Goal: Task Accomplishment & Management: Use online tool/utility

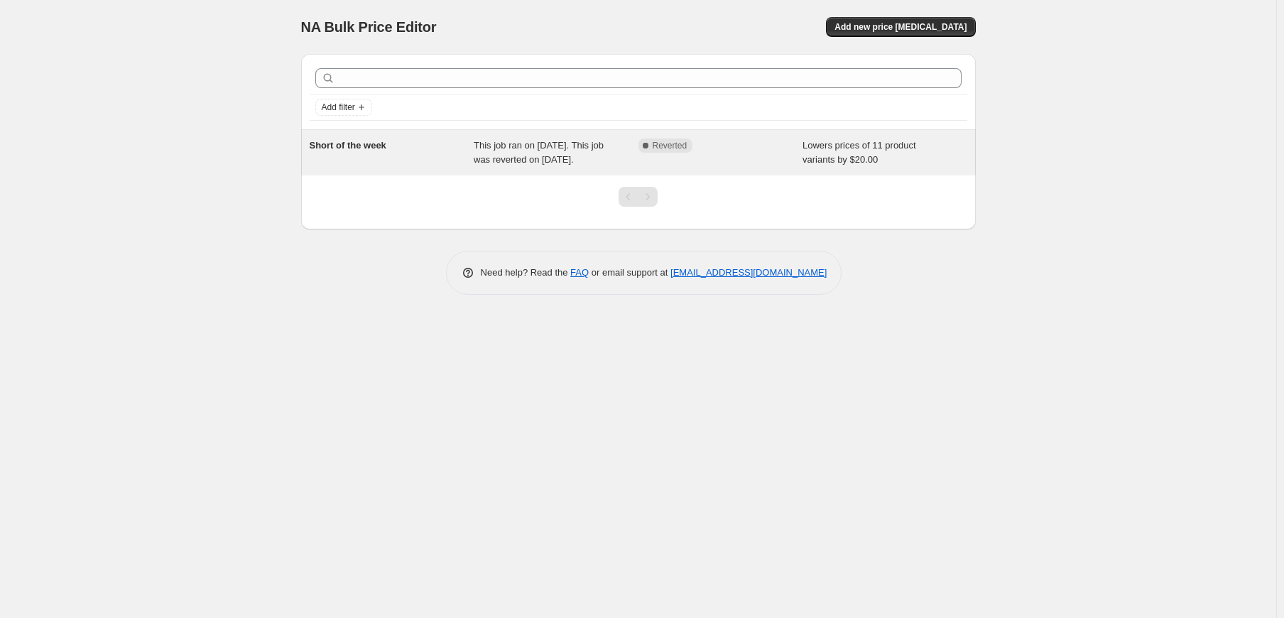
click at [558, 151] on div "This job ran on [DATE]. This job was reverted on [DATE]." at bounding box center [556, 153] width 165 height 28
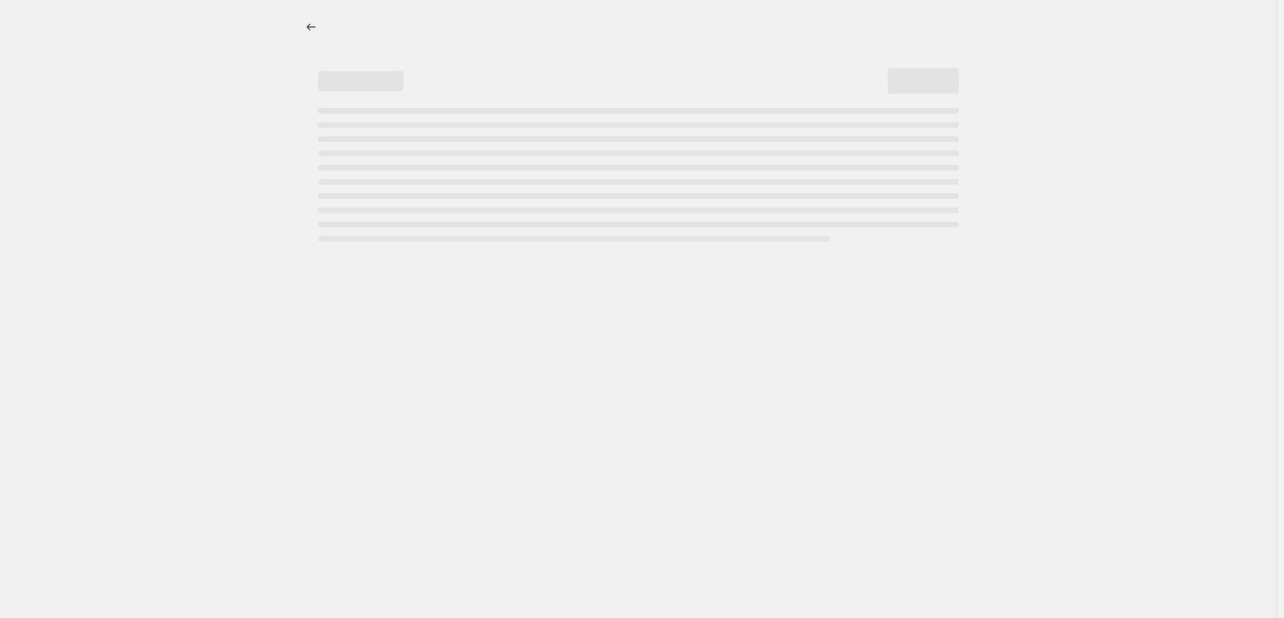
select select "by"
select select "tag"
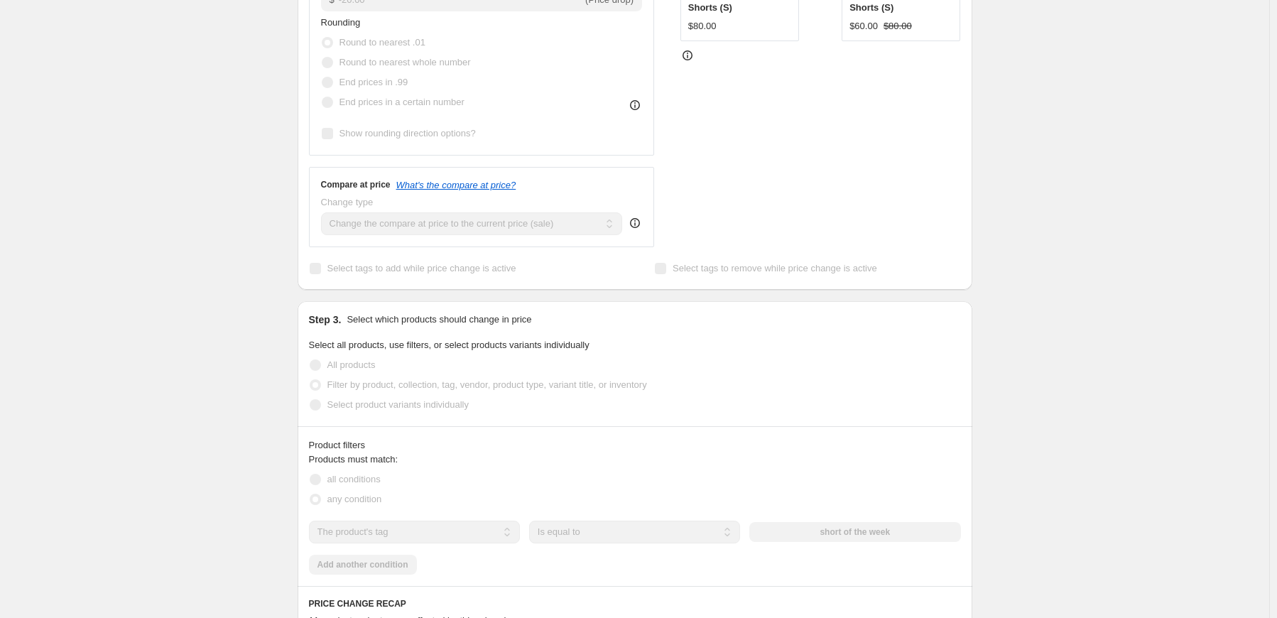
scroll to position [341, 0]
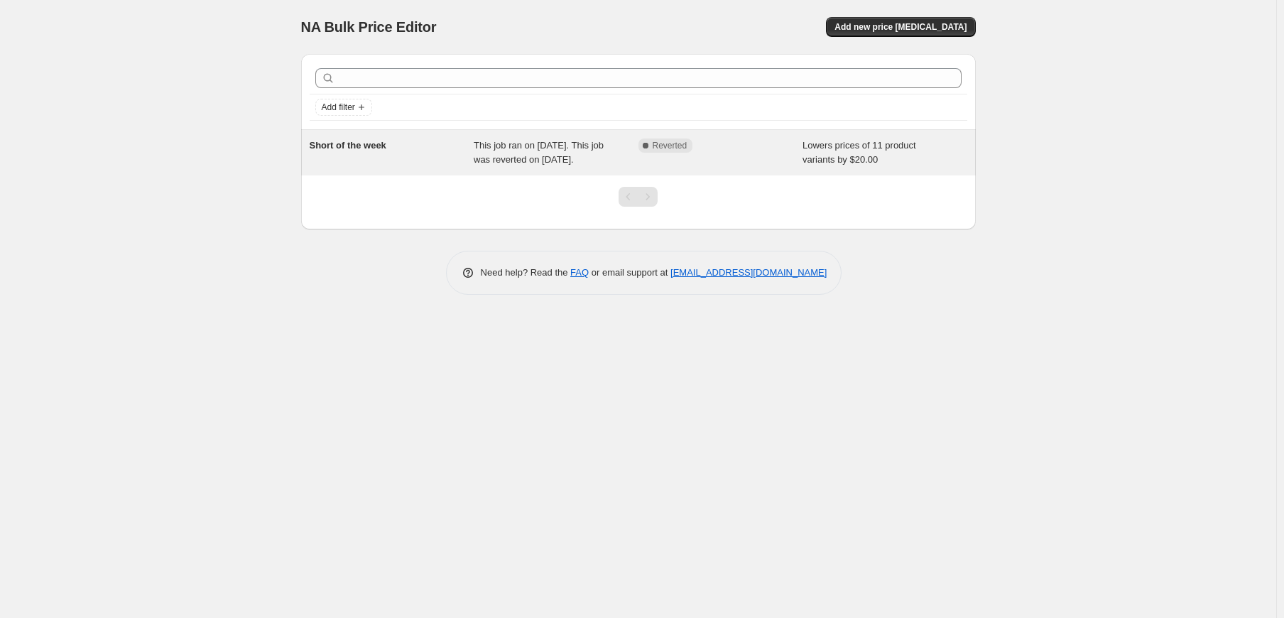
click at [598, 152] on div "This job ran on [DATE]. This job was reverted on [DATE]." at bounding box center [556, 153] width 165 height 28
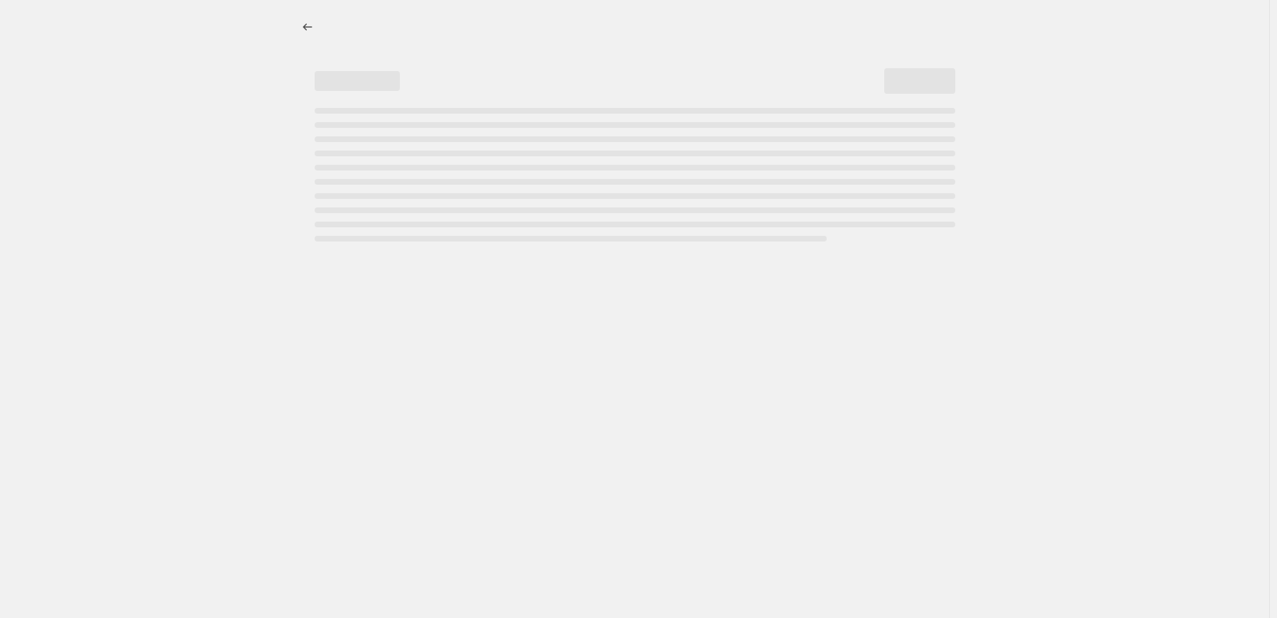
select select "by"
select select "tag"
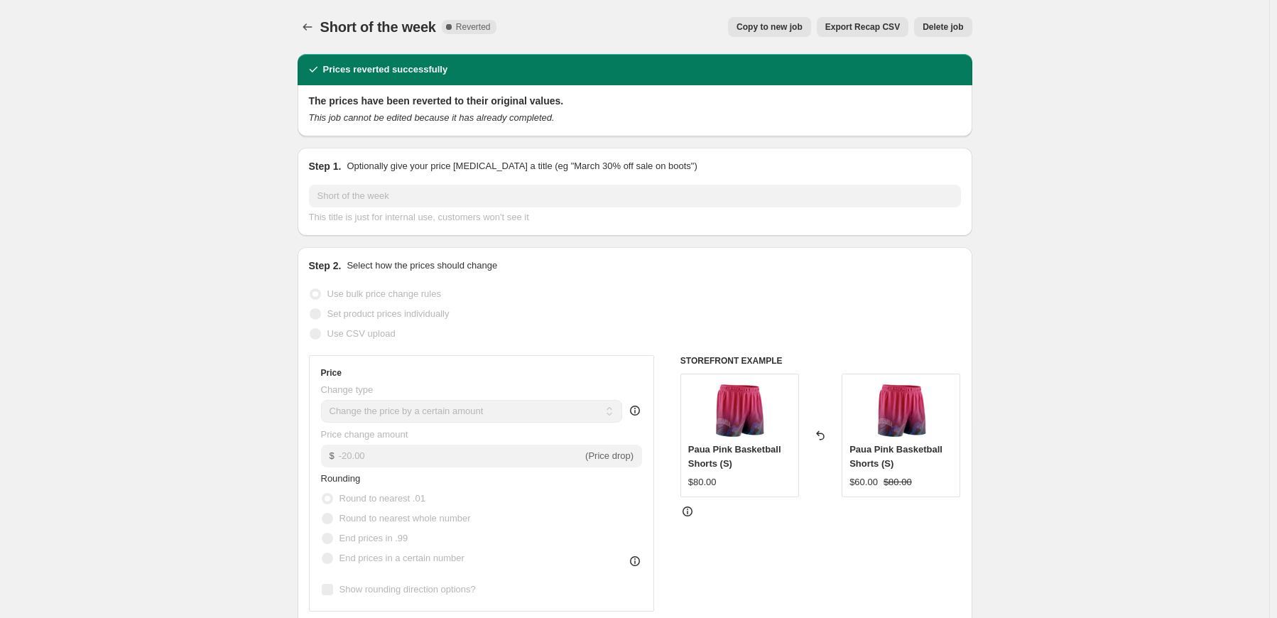
click at [790, 28] on span "Copy to new job" at bounding box center [770, 26] width 66 height 11
select select "by"
select select "tag"
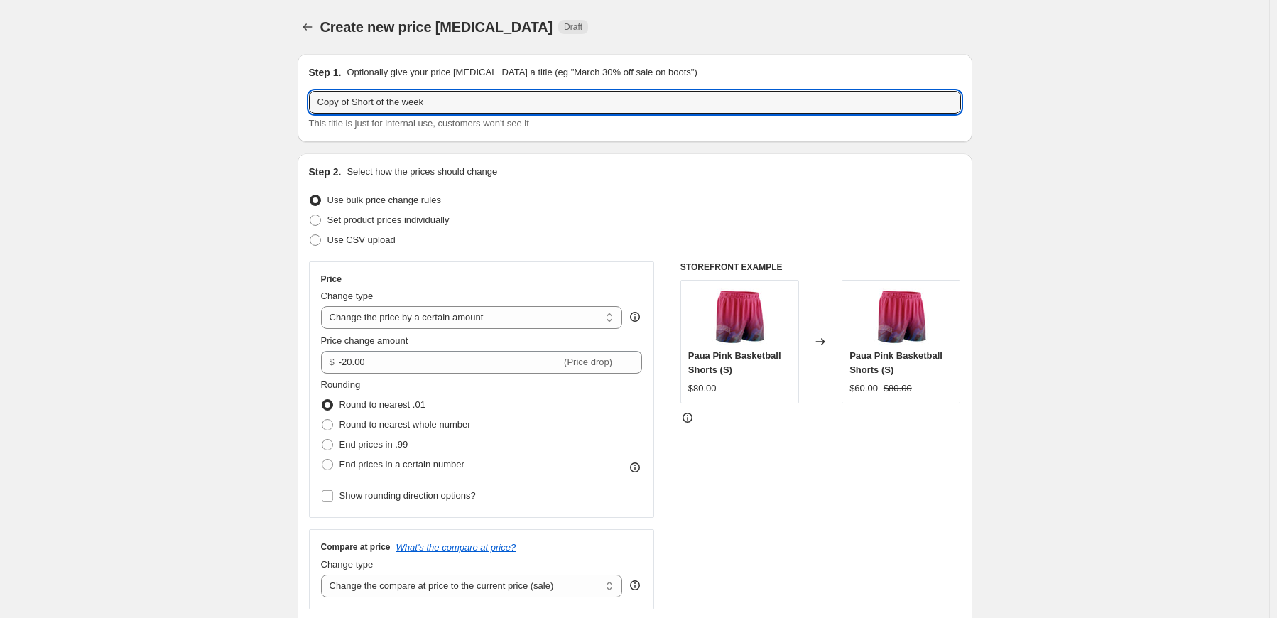
drag, startPoint x: 357, startPoint y: 104, endPoint x: 291, endPoint y: 90, distance: 68.4
click at [437, 93] on input "Short of the week" at bounding box center [635, 102] width 652 height 23
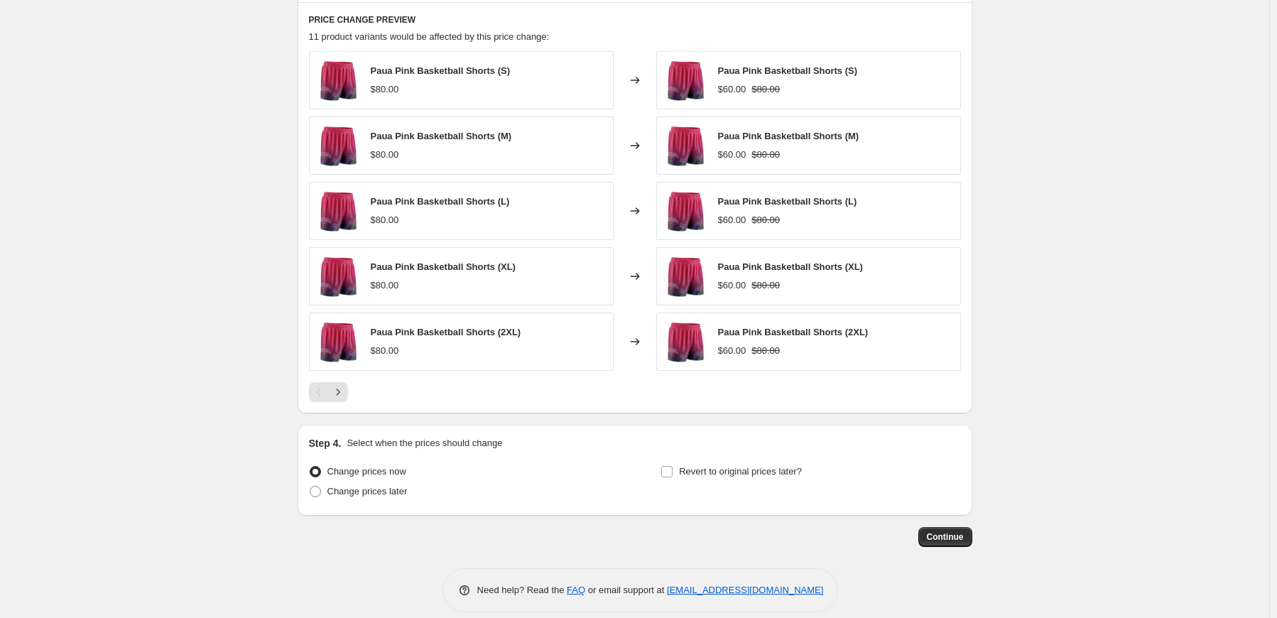
scroll to position [959, 0]
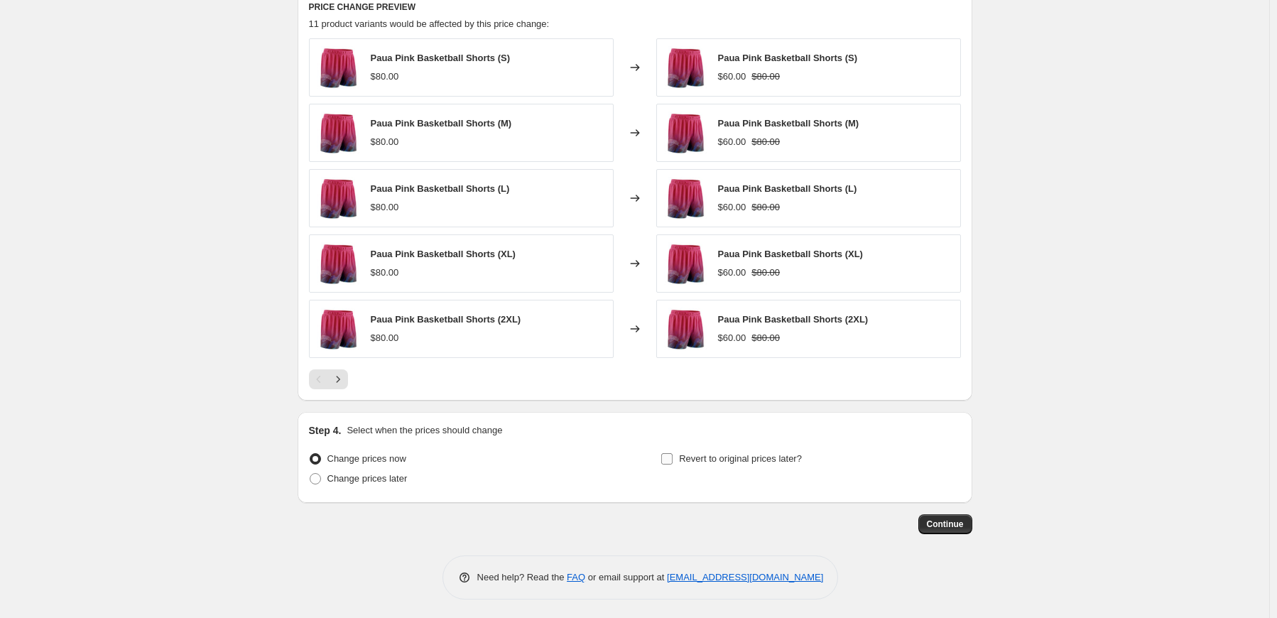
type input "Short of the week"
click at [700, 465] on label "Revert to original prices later?" at bounding box center [731, 459] width 141 height 20
click at [673, 465] on input "Revert to original prices later?" at bounding box center [666, 458] width 11 height 11
checkbox input "true"
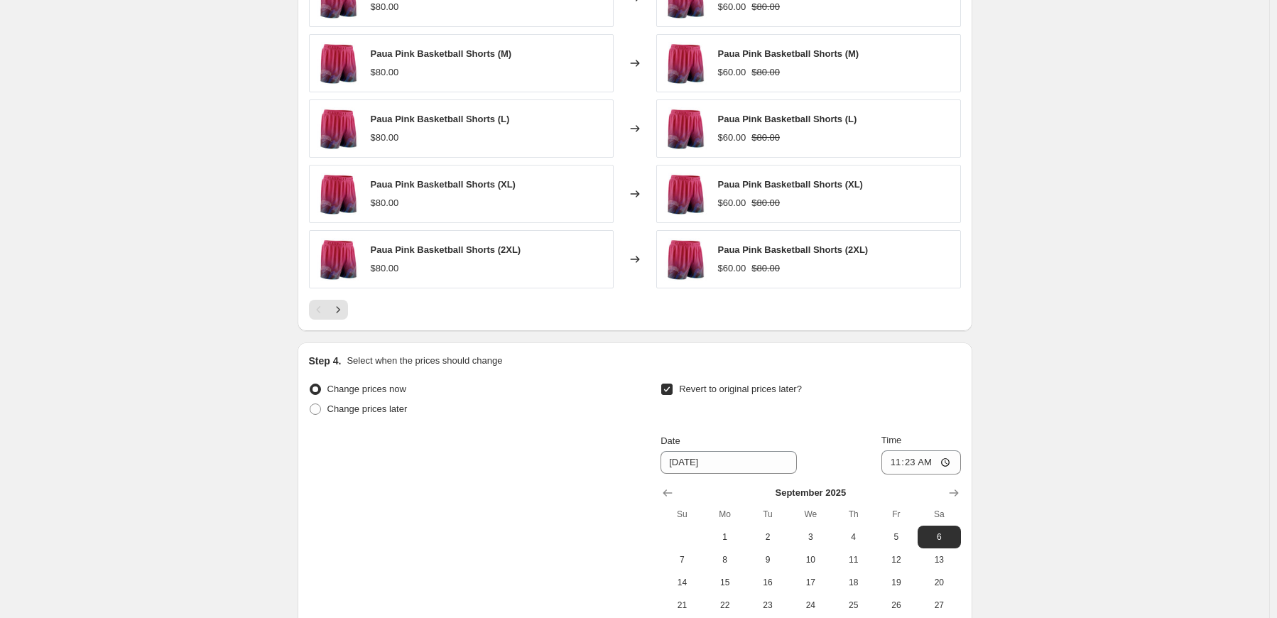
scroll to position [1101, 0]
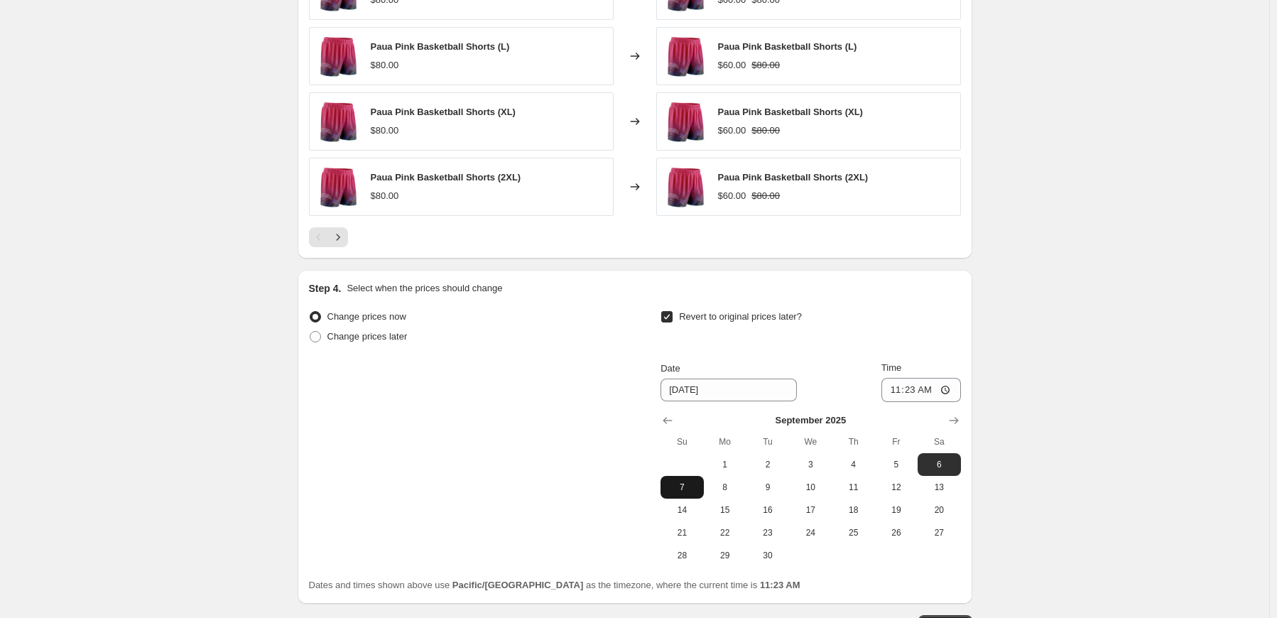
click at [682, 486] on span "7" at bounding box center [681, 487] width 31 height 11
type input "[DATE]"
click at [898, 389] on input "11:23" at bounding box center [922, 390] width 80 height 24
click at [930, 389] on input "11:23" at bounding box center [922, 390] width 80 height 24
click at [911, 389] on input "23:23" at bounding box center [922, 390] width 80 height 24
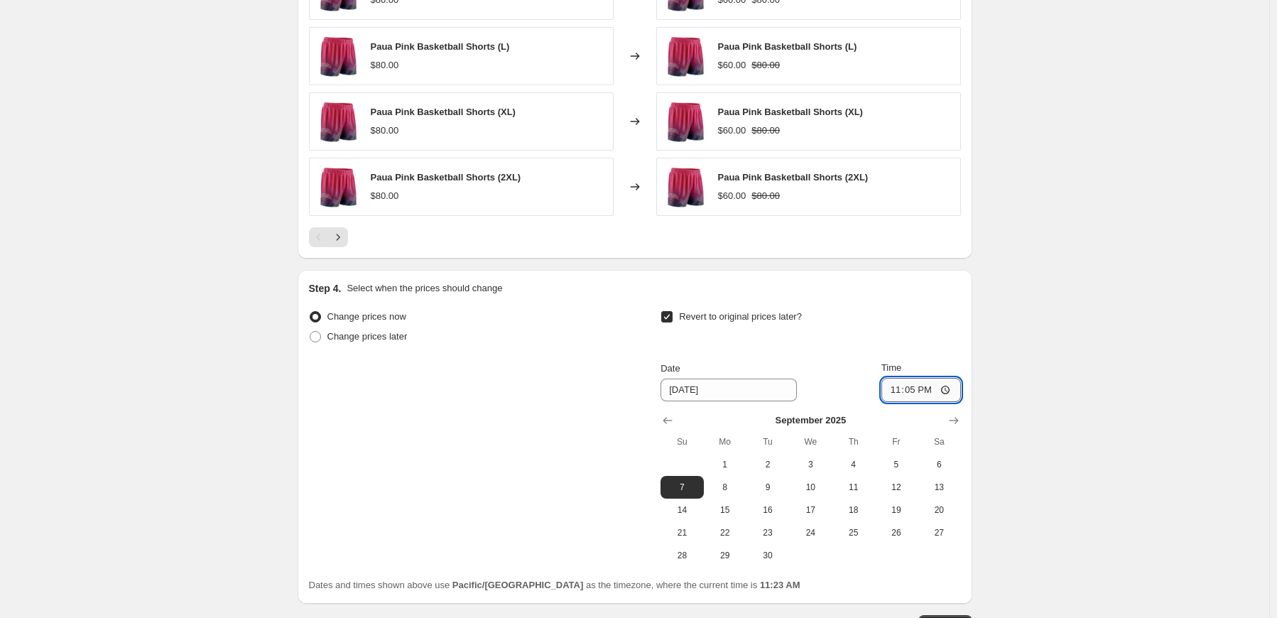
type input "23:59"
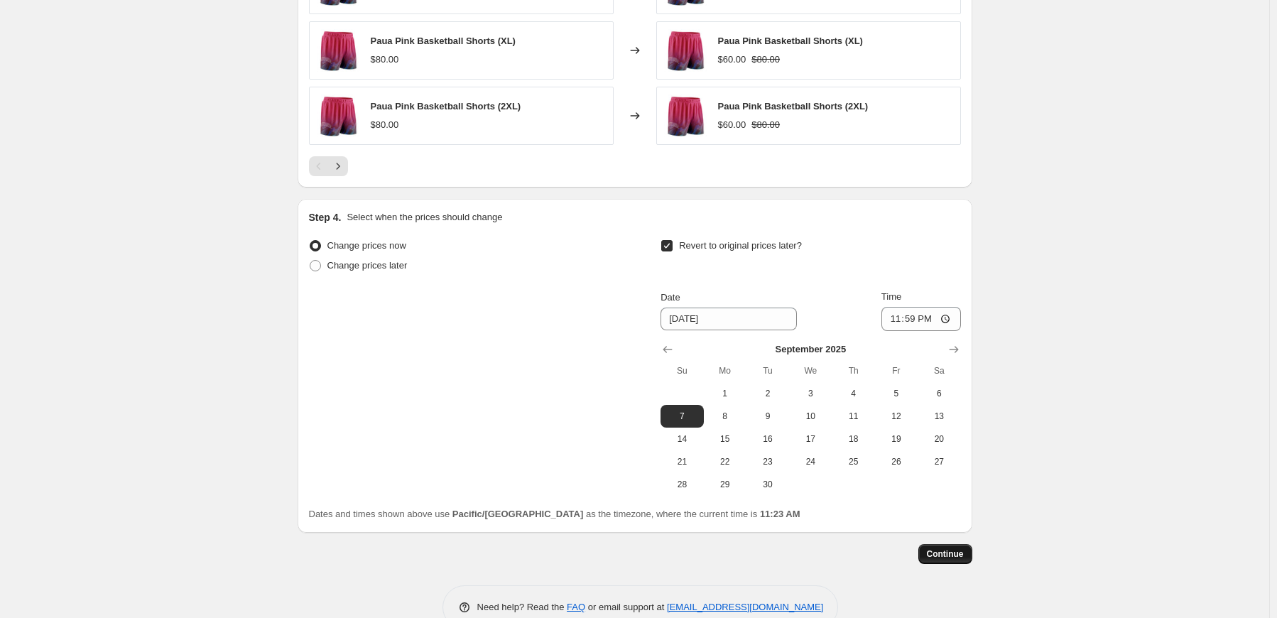
click at [959, 548] on span "Continue" at bounding box center [945, 553] width 37 height 11
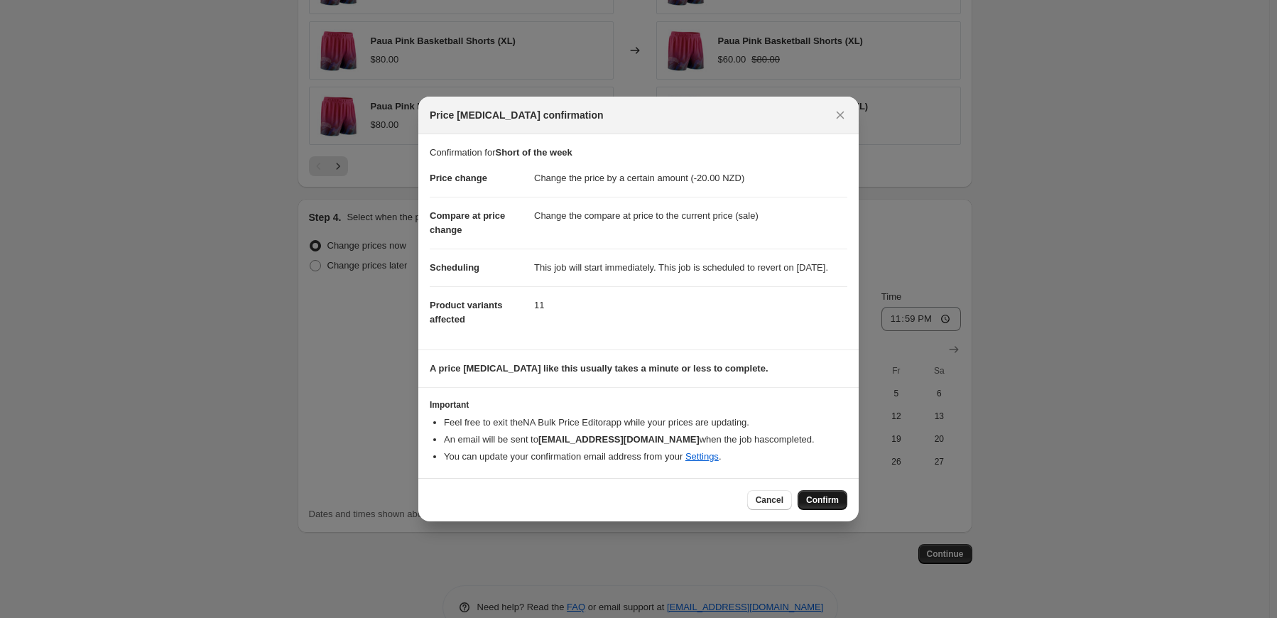
click at [824, 506] on span "Confirm" at bounding box center [822, 499] width 33 height 11
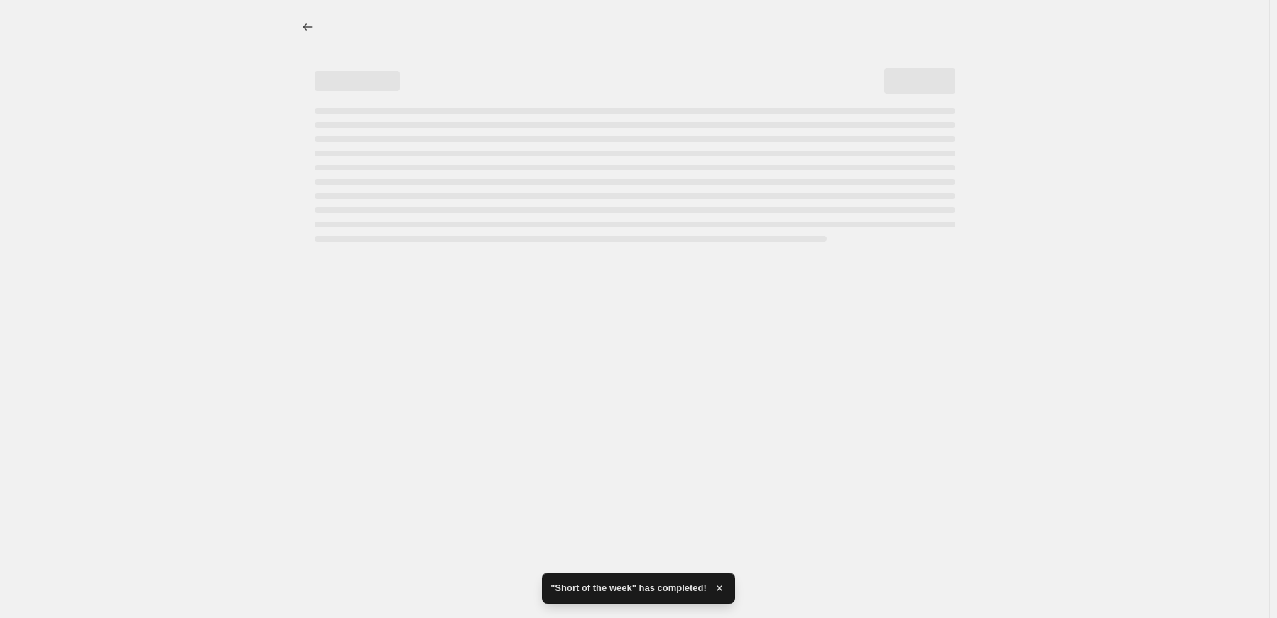
select select "by"
select select "tag"
